Goal: Information Seeking & Learning: Learn about a topic

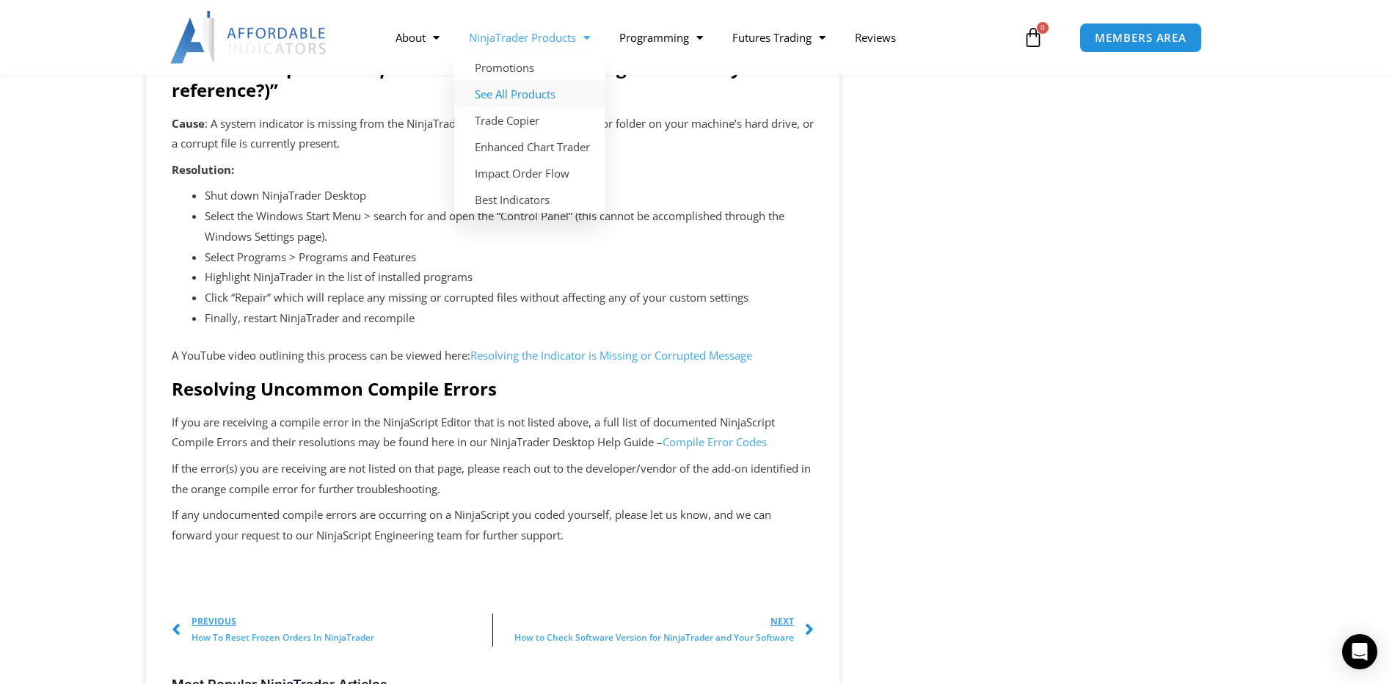
click at [512, 90] on link "See All Products" at bounding box center [529, 94] width 150 height 26
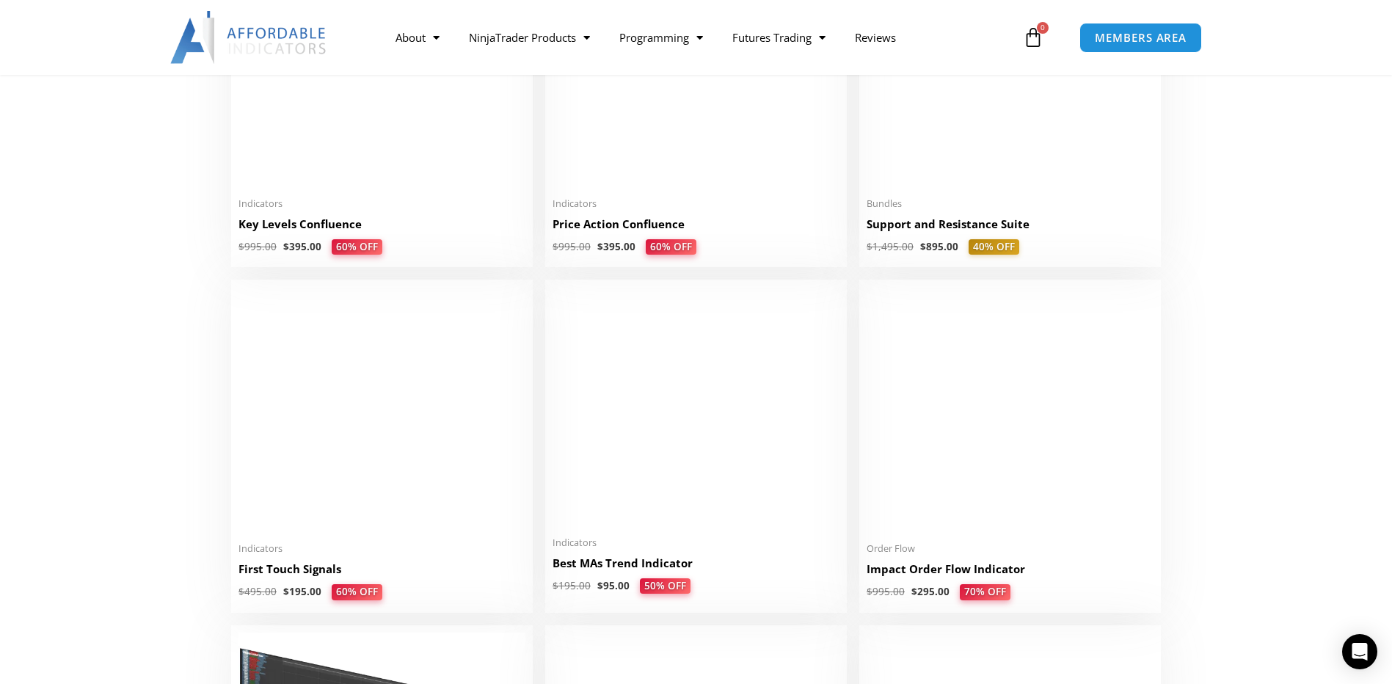
scroll to position [2202, 0]
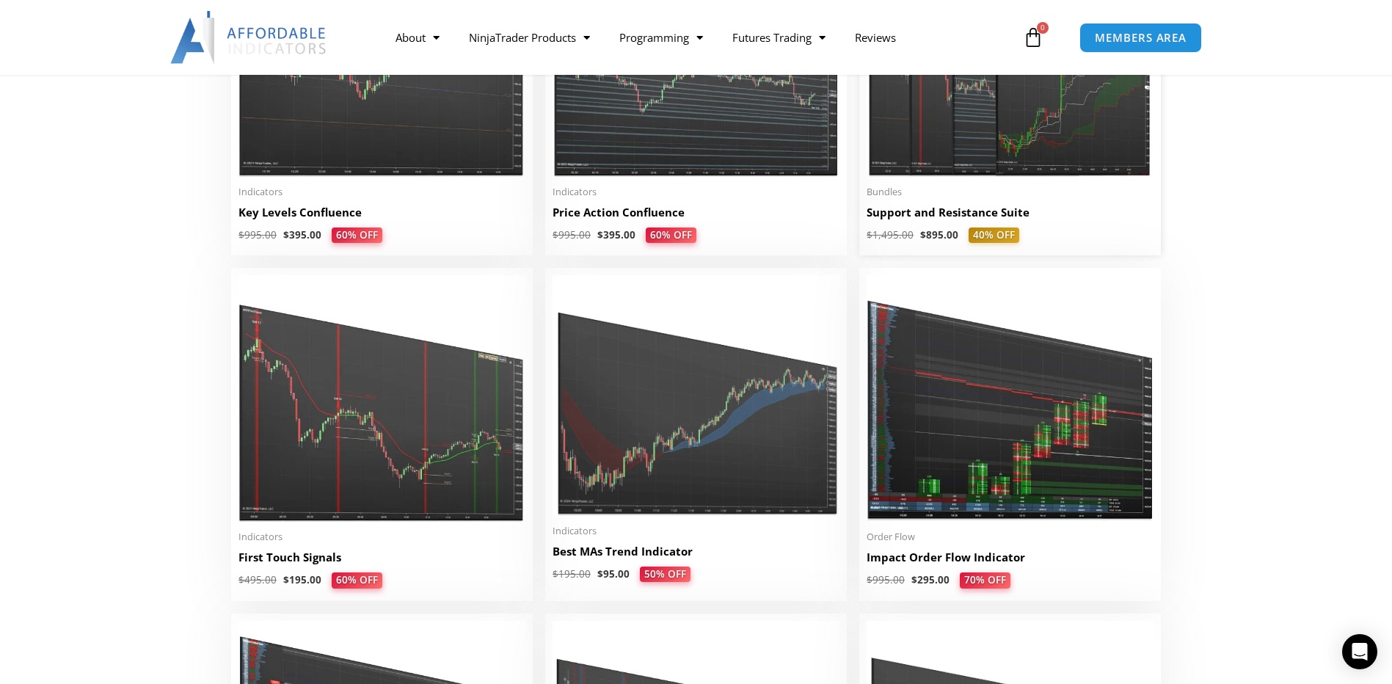
click at [1003, 151] on img at bounding box center [1010, 53] width 287 height 247
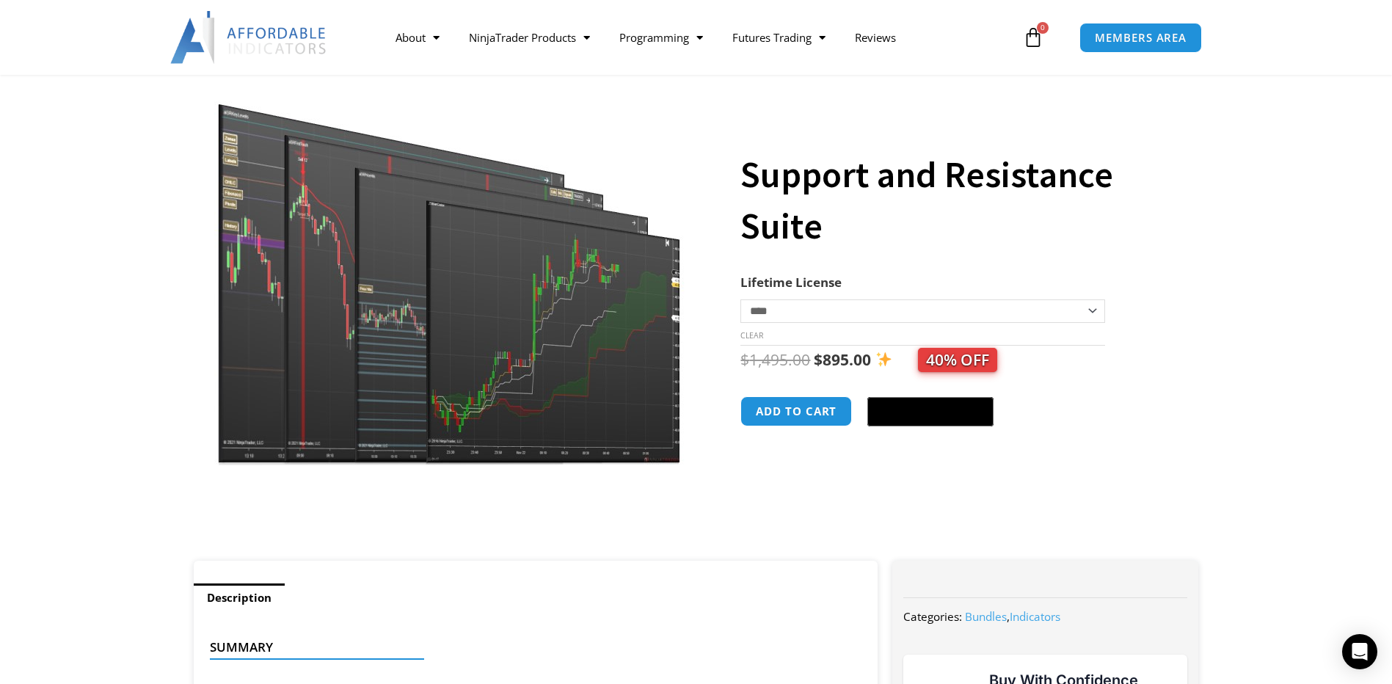
scroll to position [73, 0]
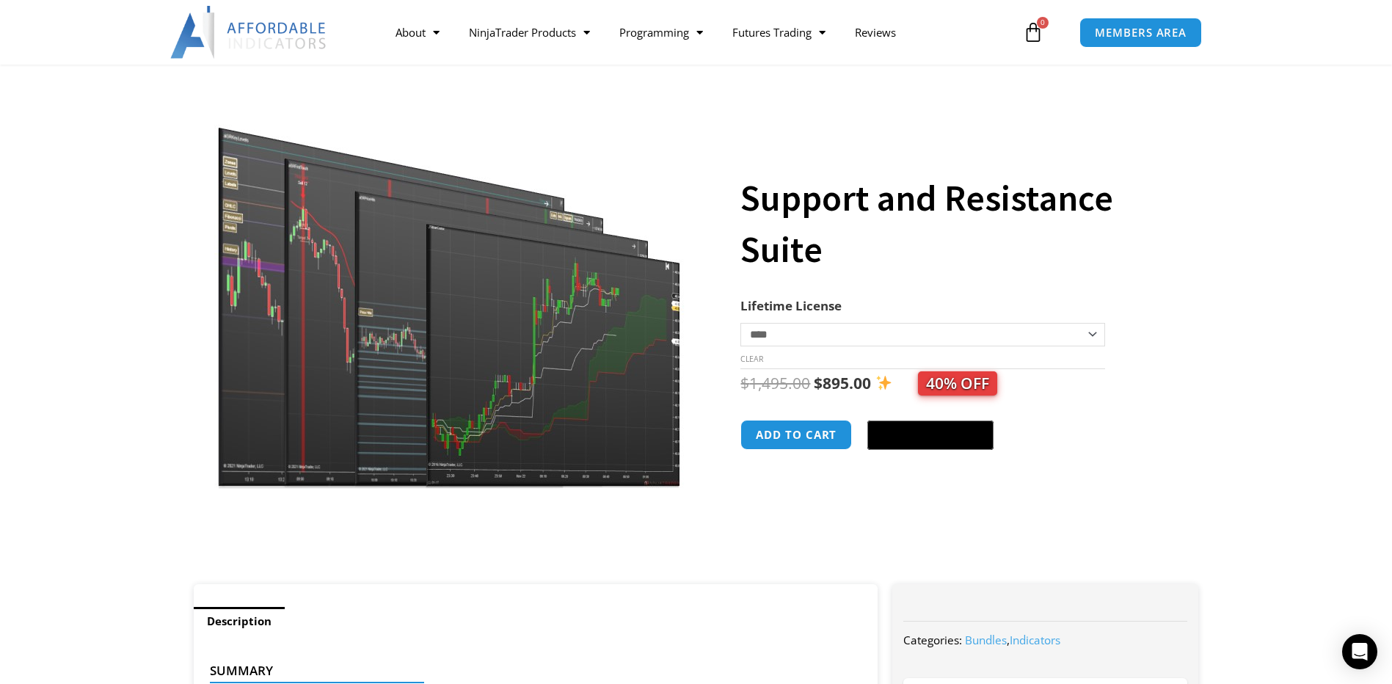
click at [451, 314] on img at bounding box center [450, 286] width 472 height 406
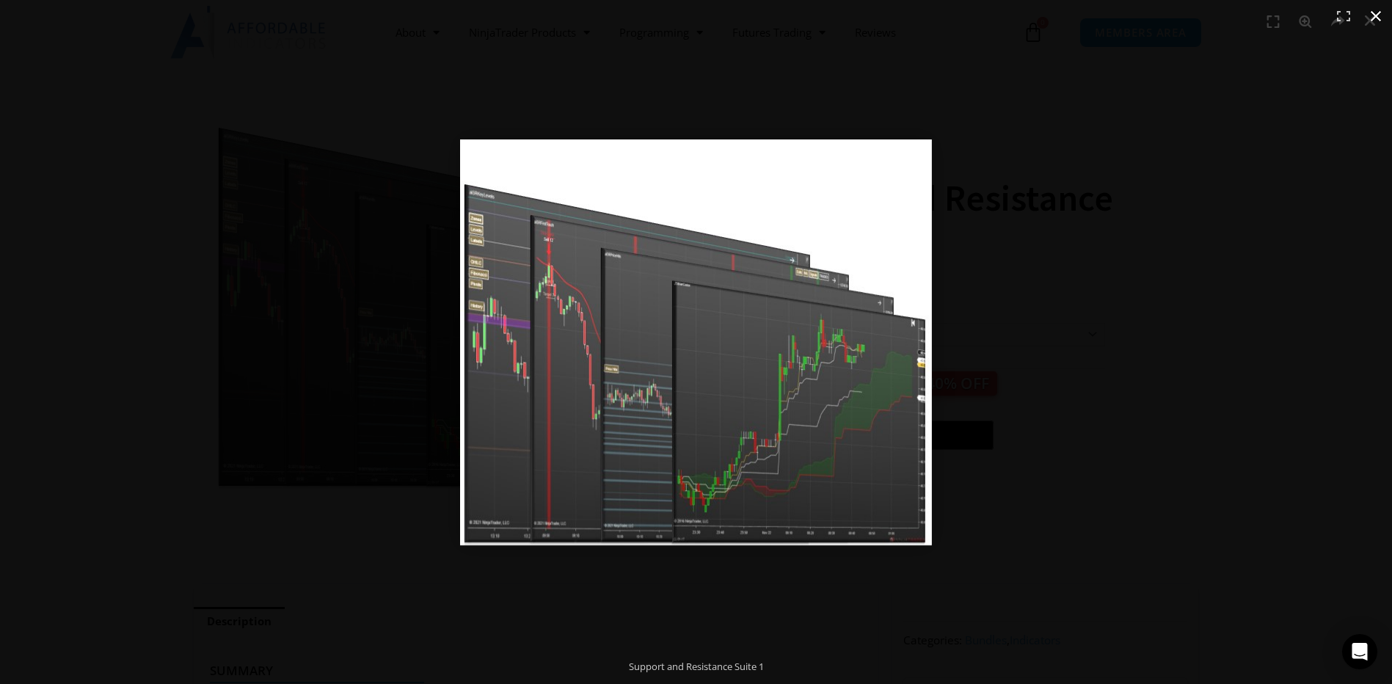
click at [1372, 11] on button "Close (Esc)" at bounding box center [1376, 16] width 32 height 32
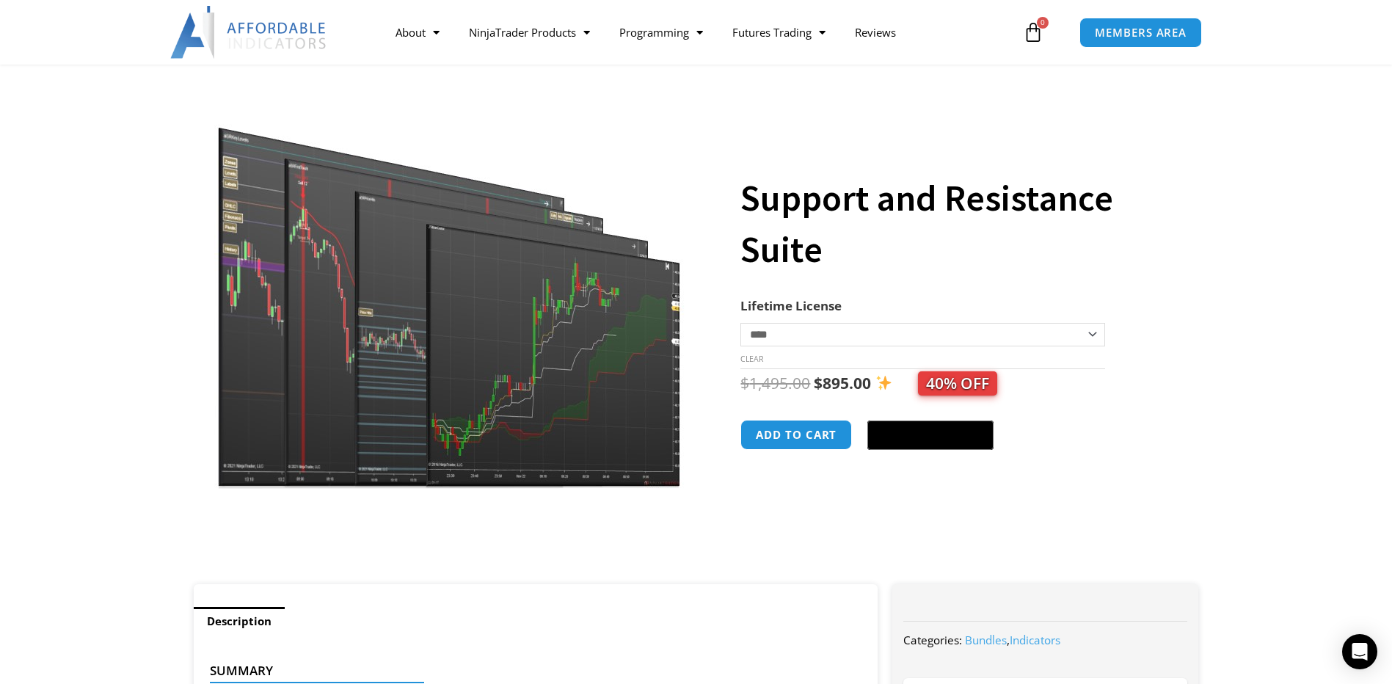
scroll to position [367, 0]
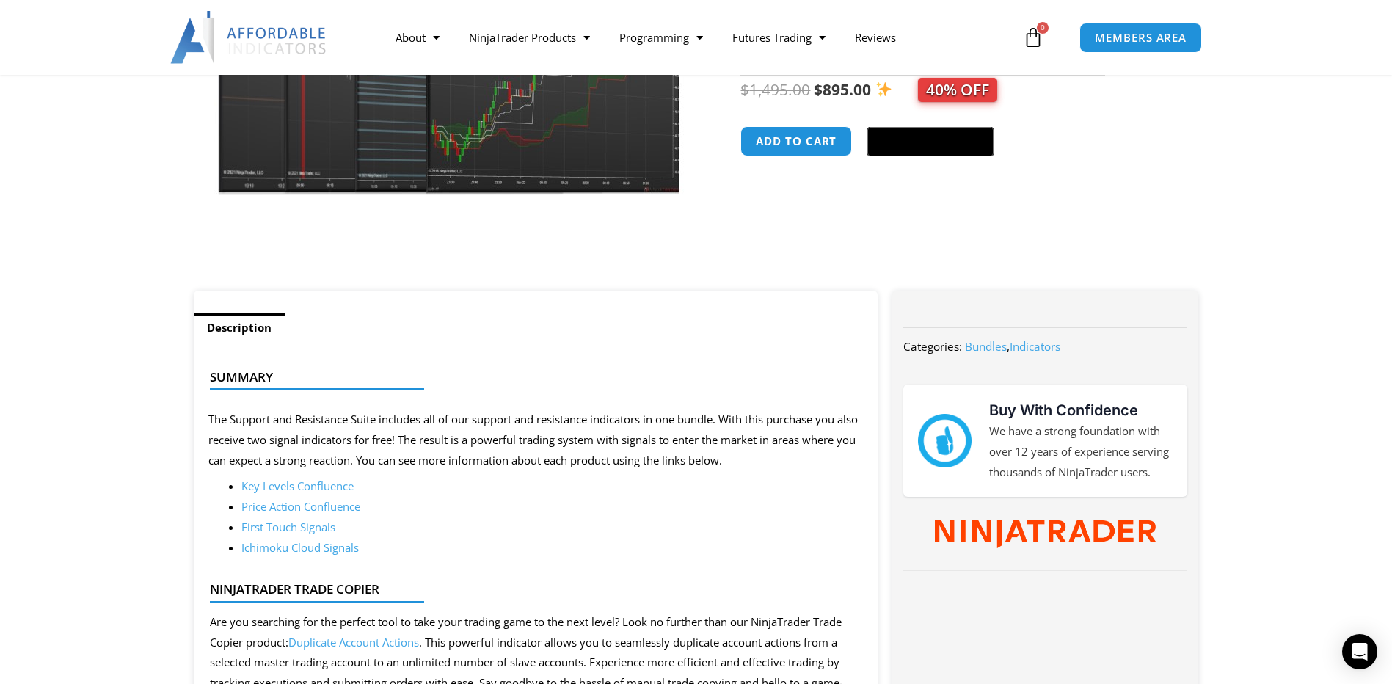
click at [335, 550] on link "Ichimoku Cloud Signals" at bounding box center [299, 547] width 117 height 15
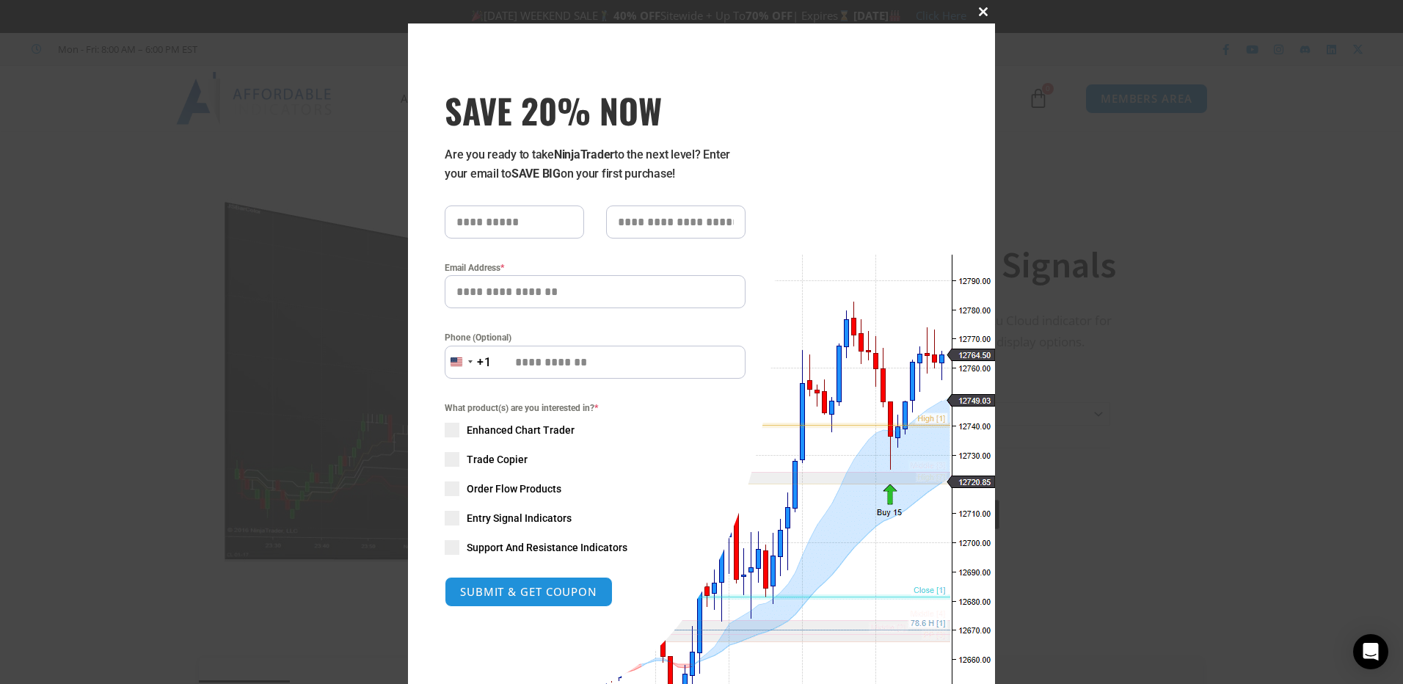
click at [982, 15] on span at bounding box center [983, 11] width 23 height 9
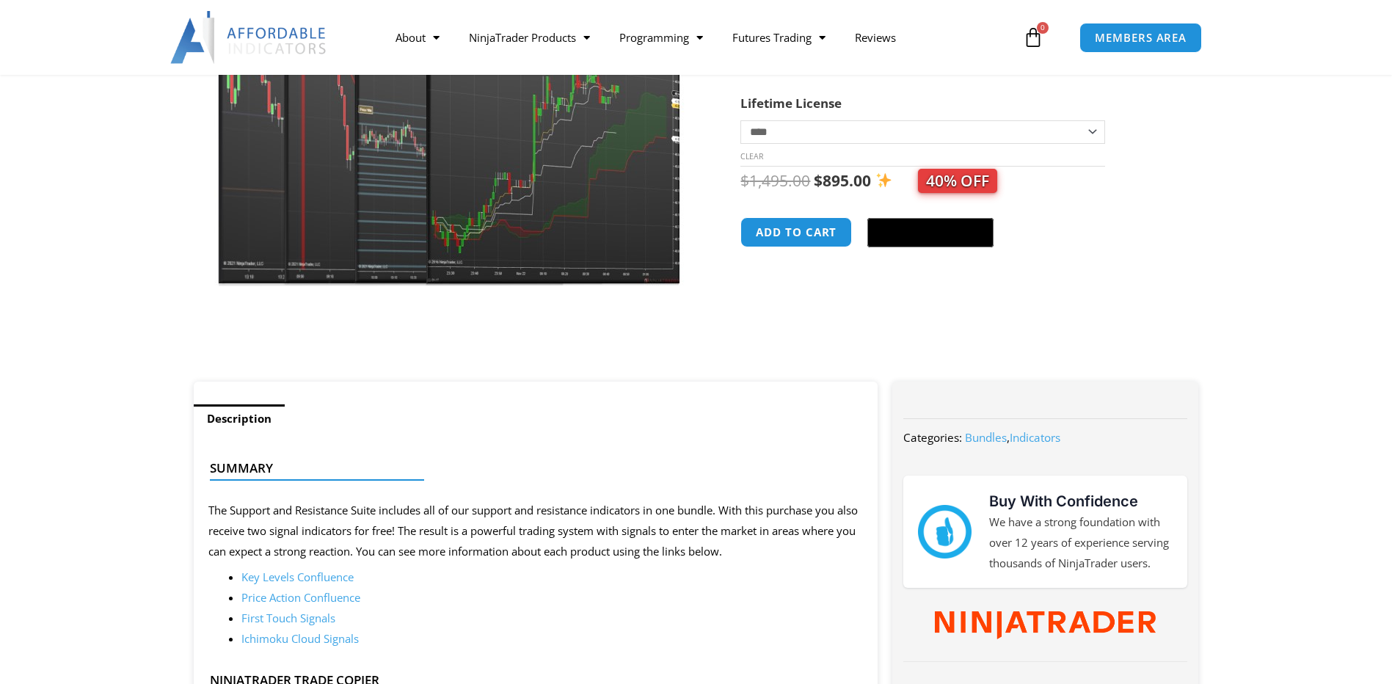
scroll to position [220, 0]
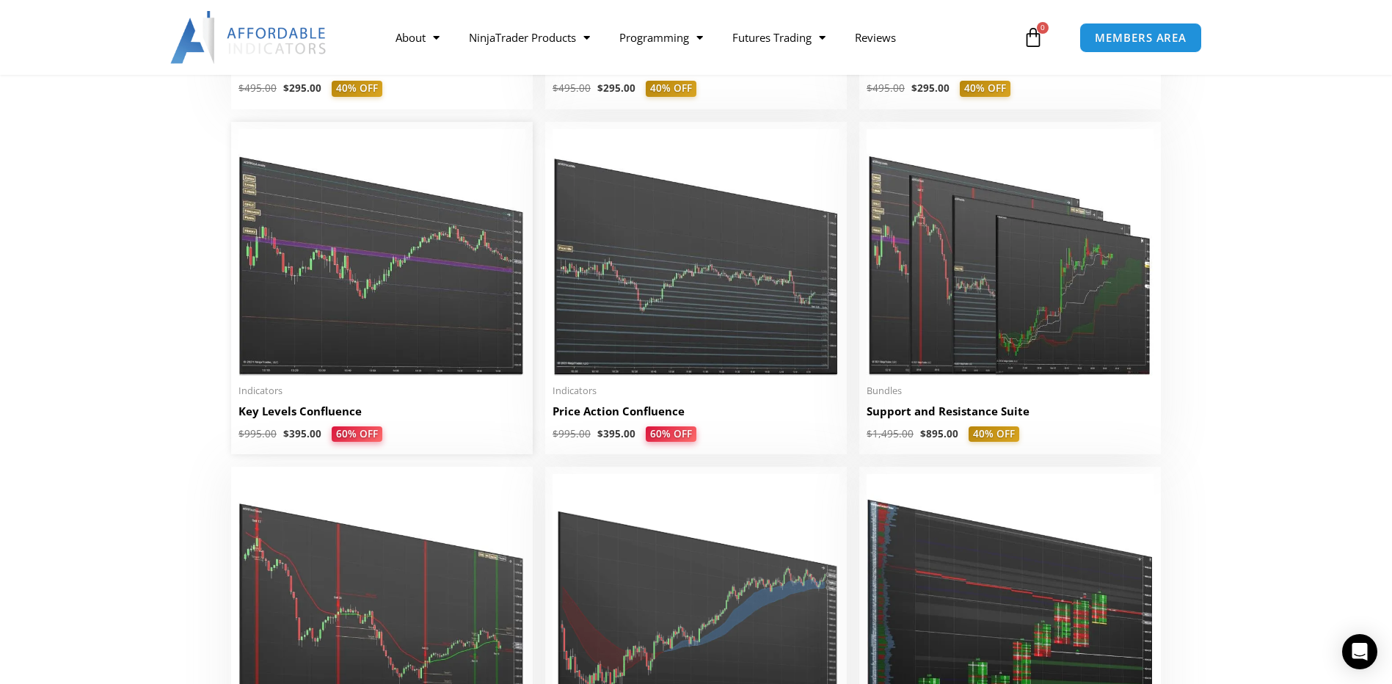
scroll to position [1982, 0]
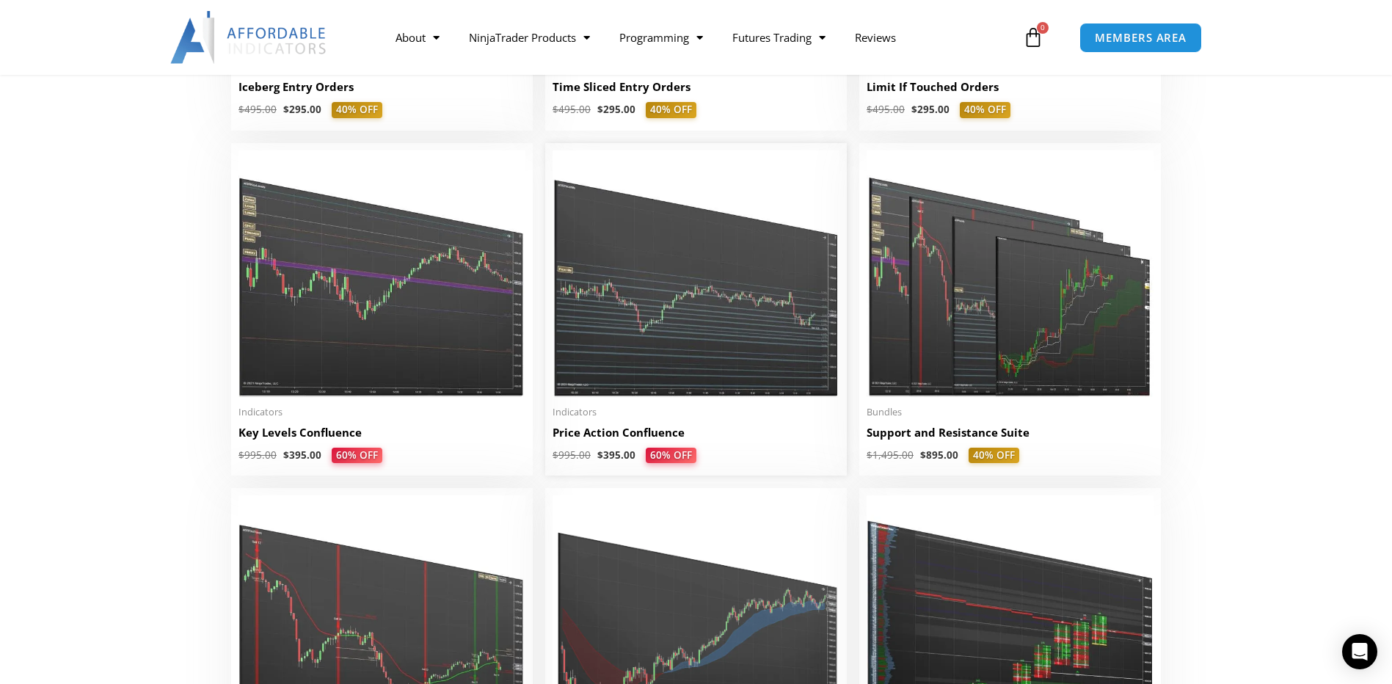
click at [593, 321] on img at bounding box center [696, 273] width 287 height 247
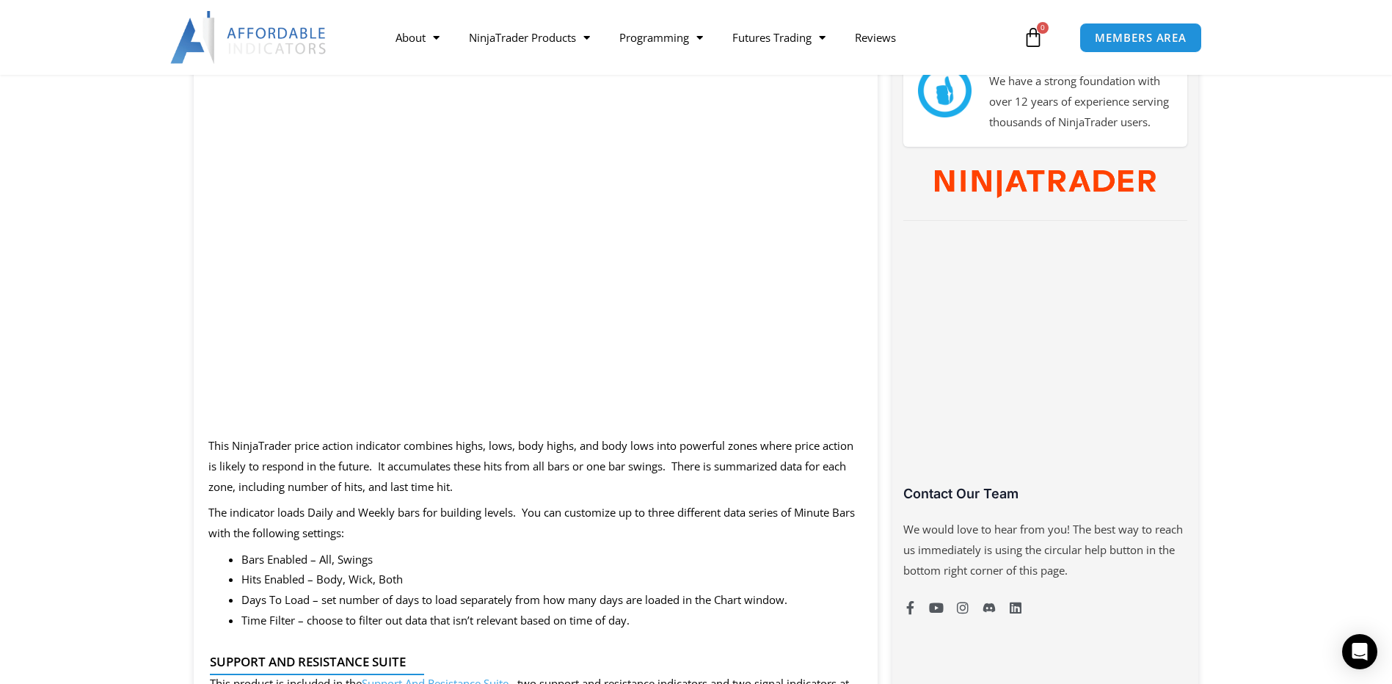
scroll to position [661, 0]
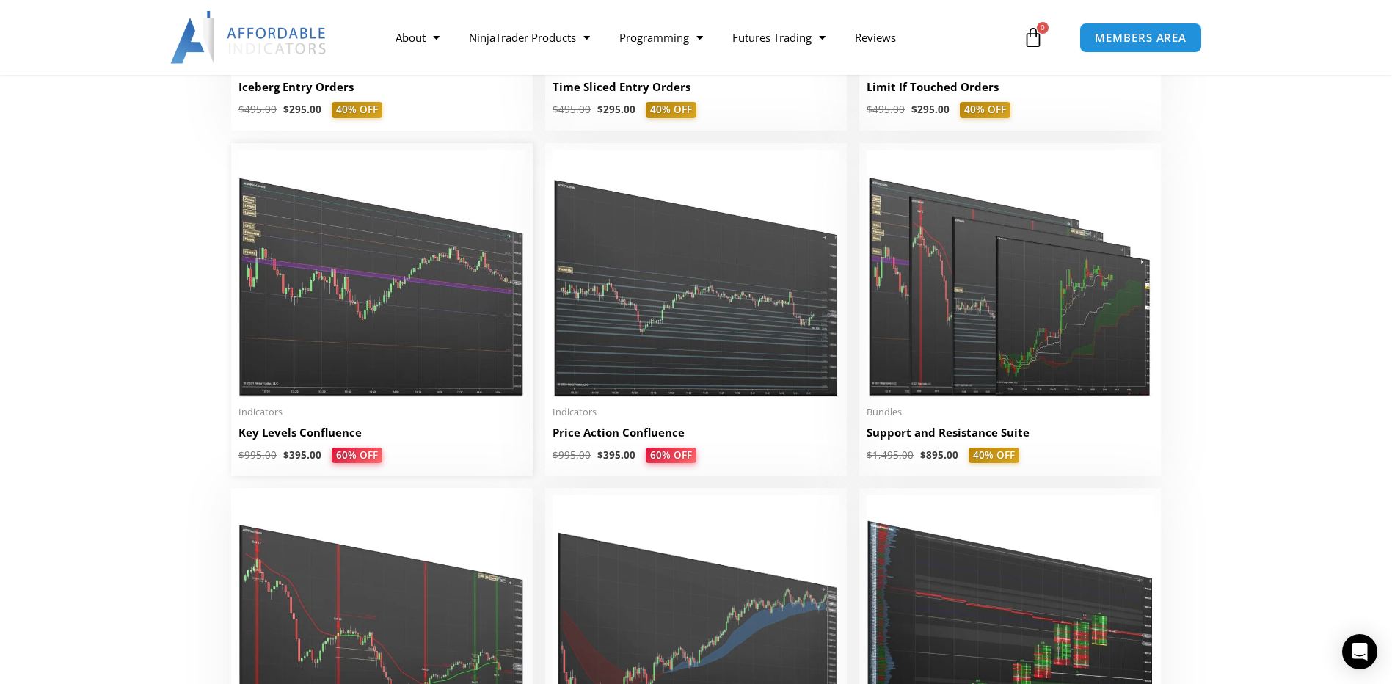
click at [368, 348] on img at bounding box center [382, 273] width 287 height 247
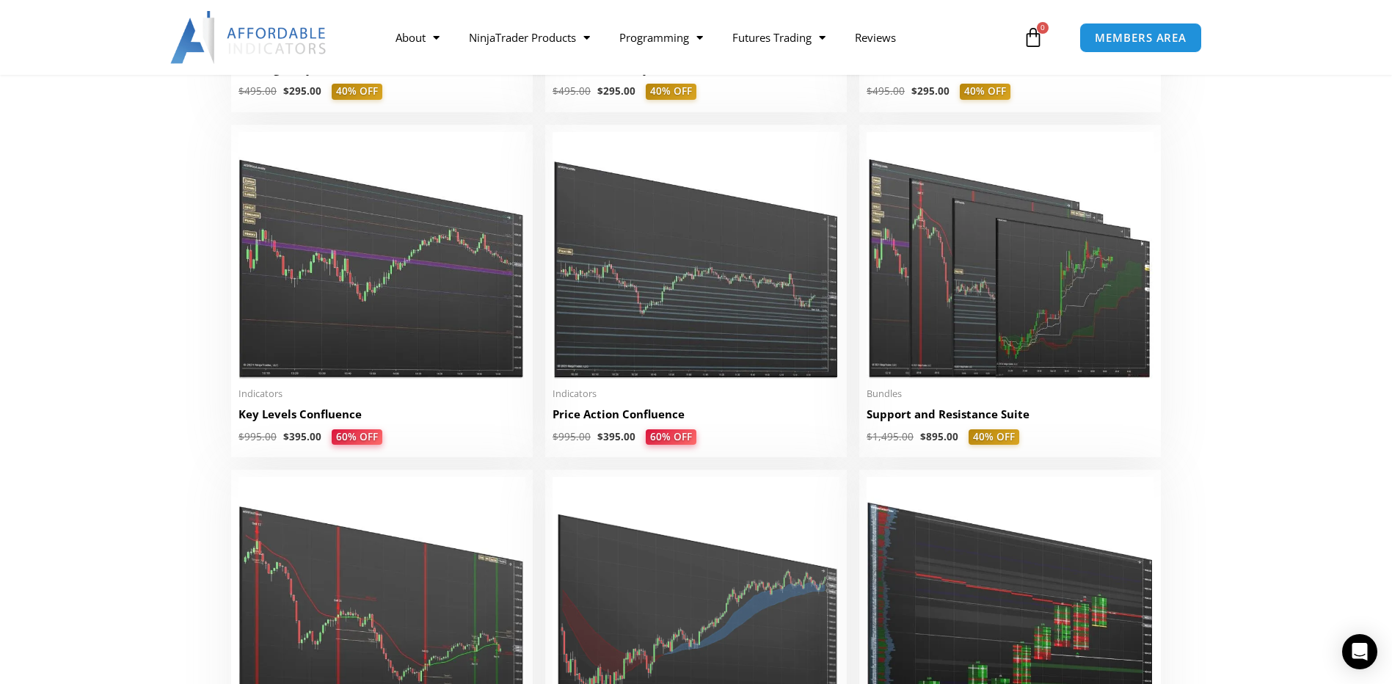
scroll to position [1982, 0]
